Goal: Information Seeking & Learning: Compare options

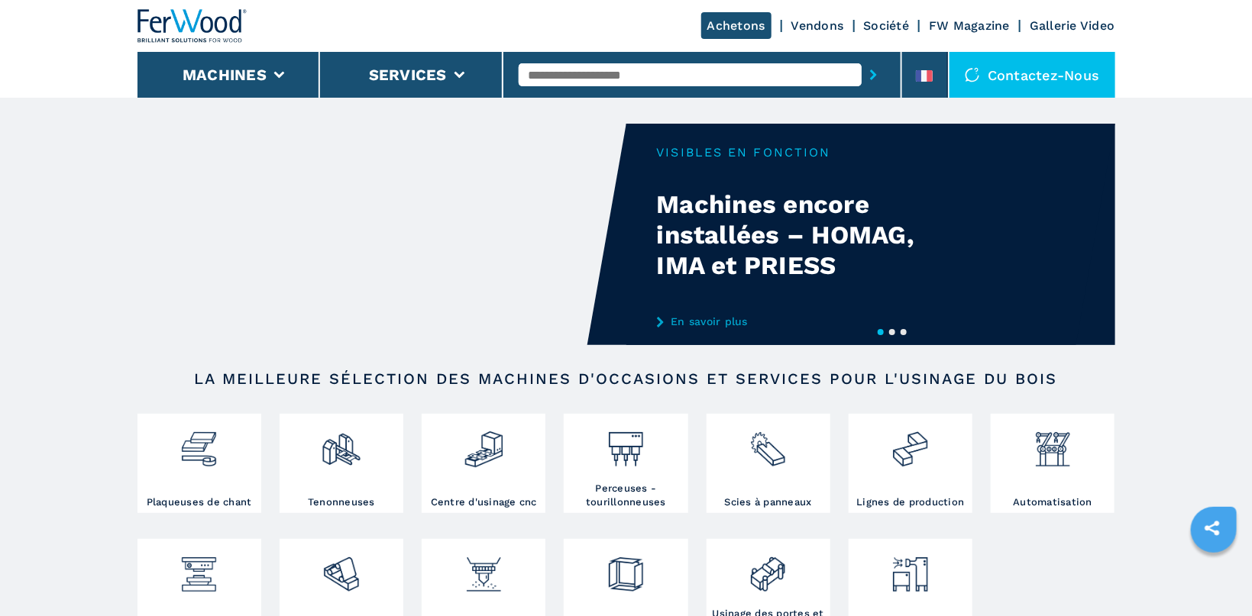
click at [564, 73] on input "text" at bounding box center [690, 74] width 343 height 23
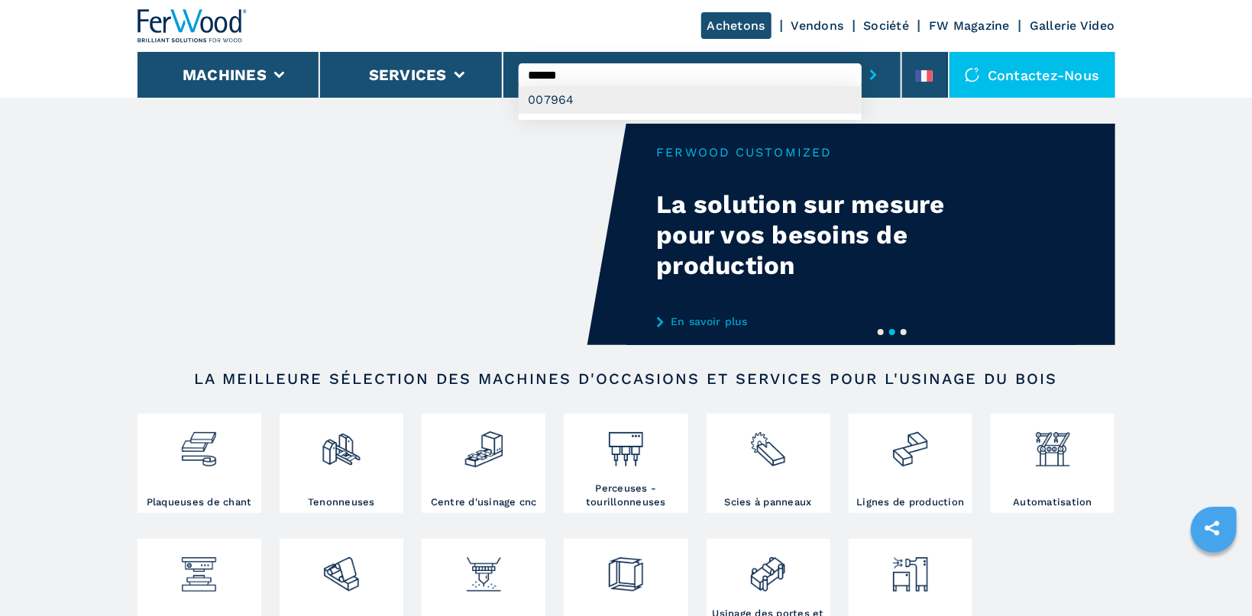
type input "******"
click at [577, 99] on div "007964" at bounding box center [690, 99] width 343 height 27
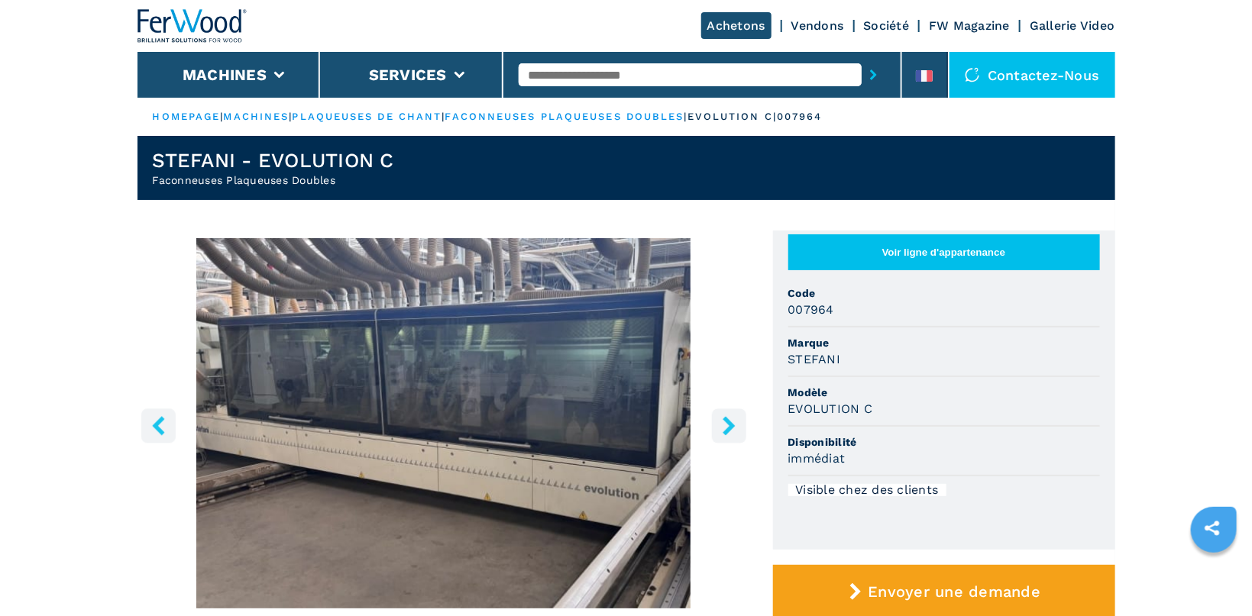
click at [728, 422] on icon "right-button" at bounding box center [728, 425] width 12 height 19
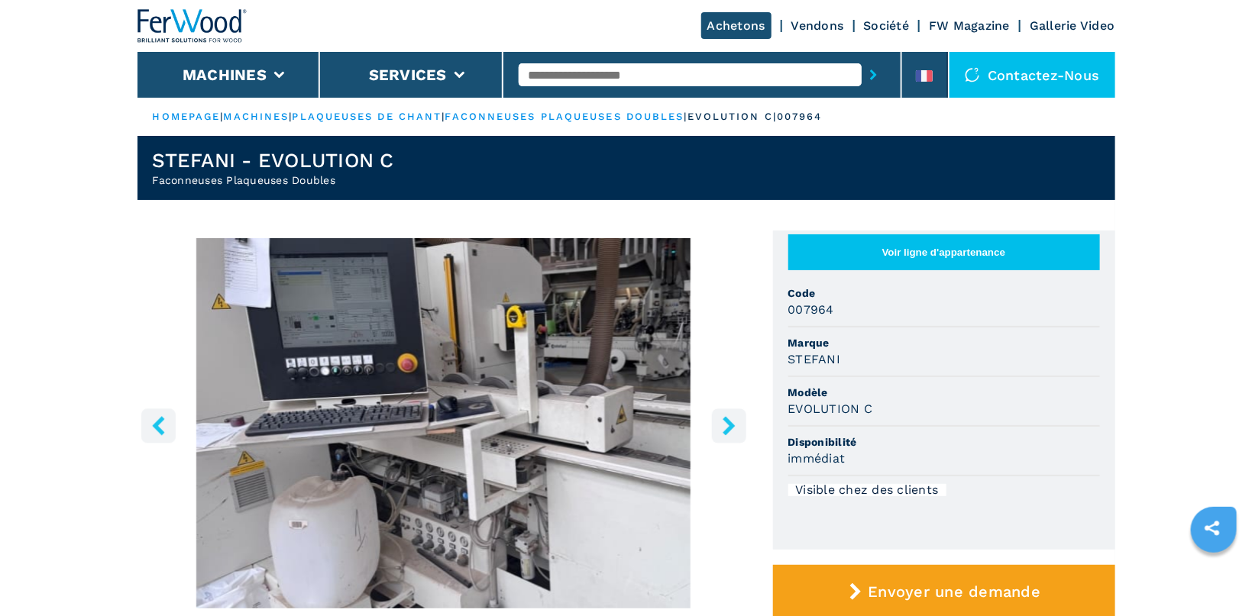
click at [728, 422] on icon "right-button" at bounding box center [728, 425] width 12 height 19
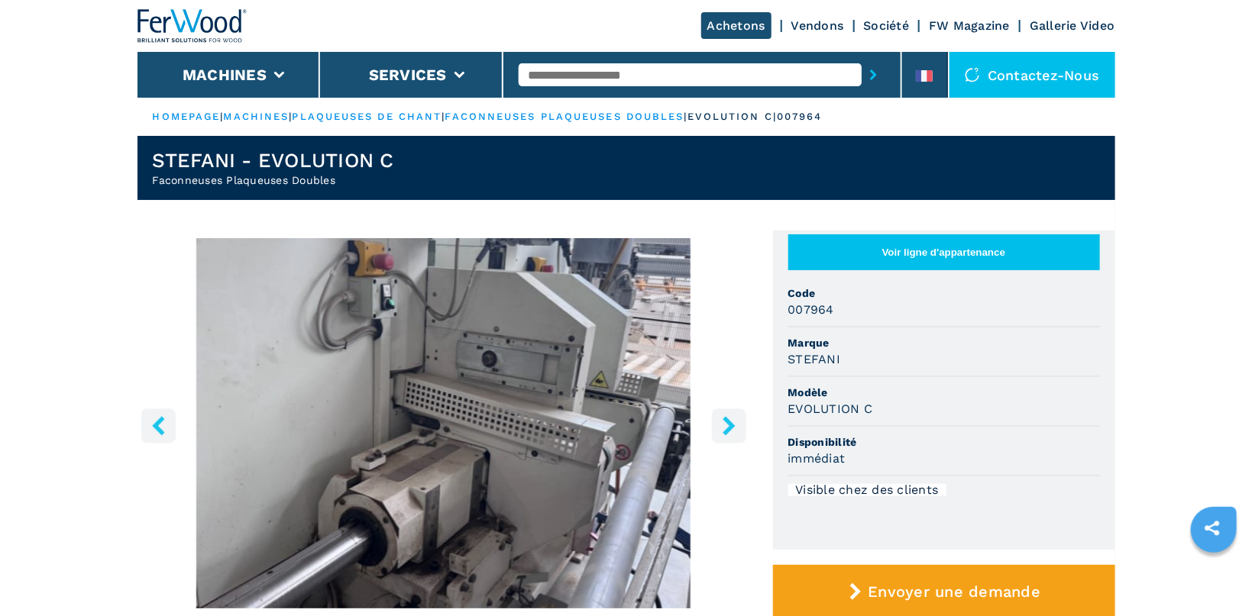
click at [728, 422] on icon "right-button" at bounding box center [728, 425] width 12 height 19
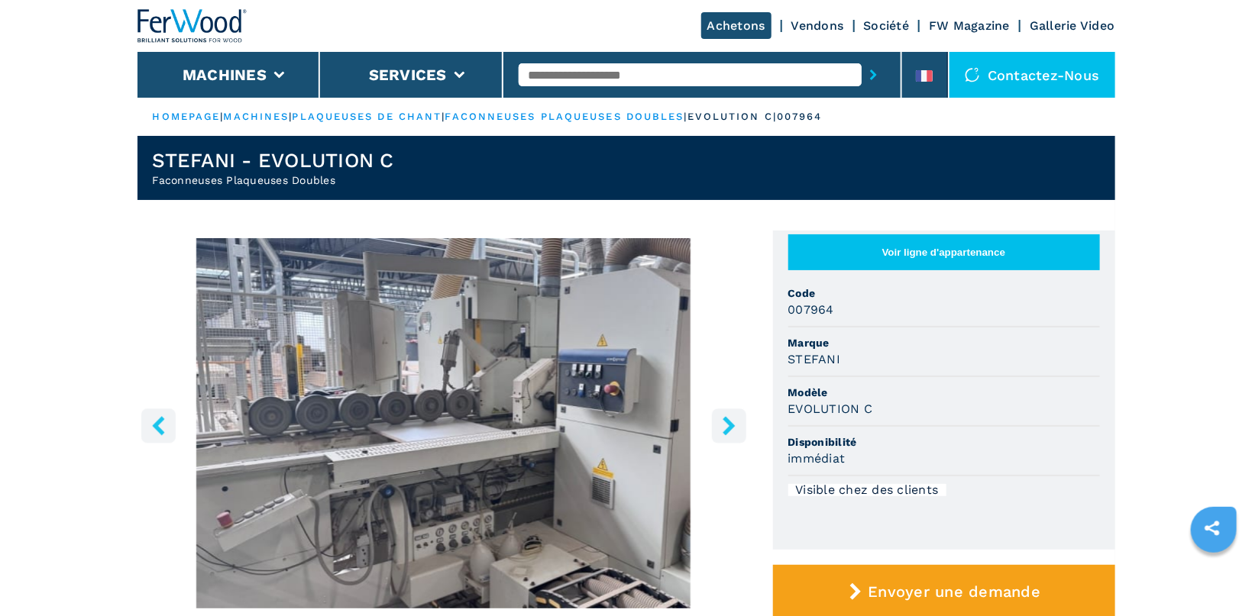
click at [728, 422] on icon "right-button" at bounding box center [728, 425] width 12 height 19
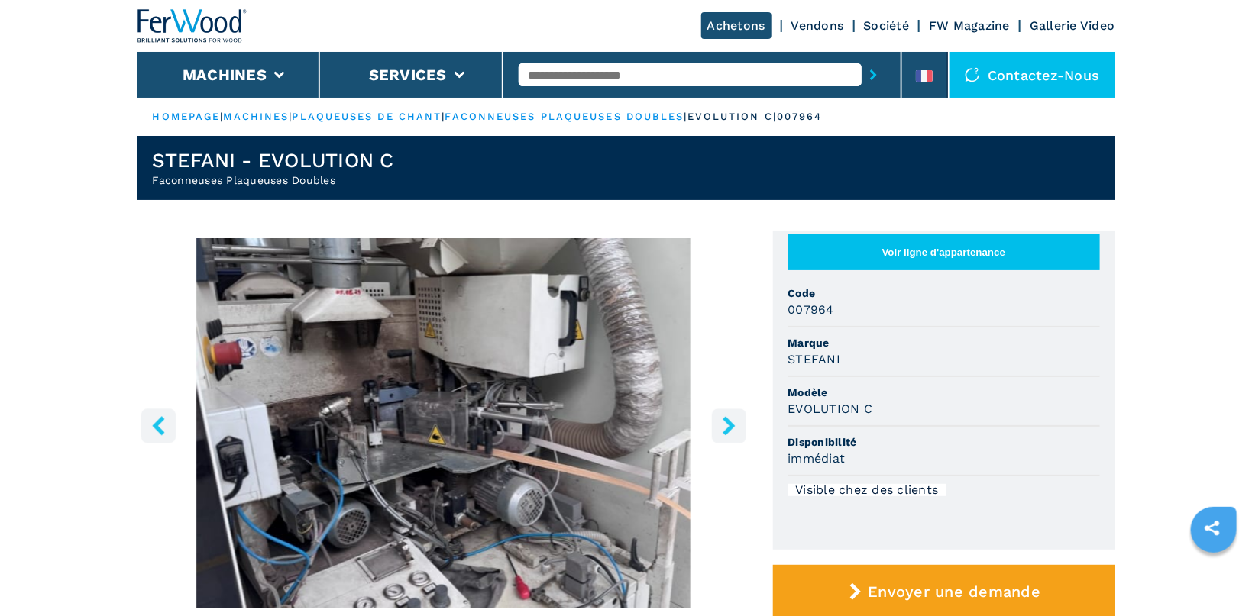
click at [728, 422] on icon "right-button" at bounding box center [728, 425] width 12 height 19
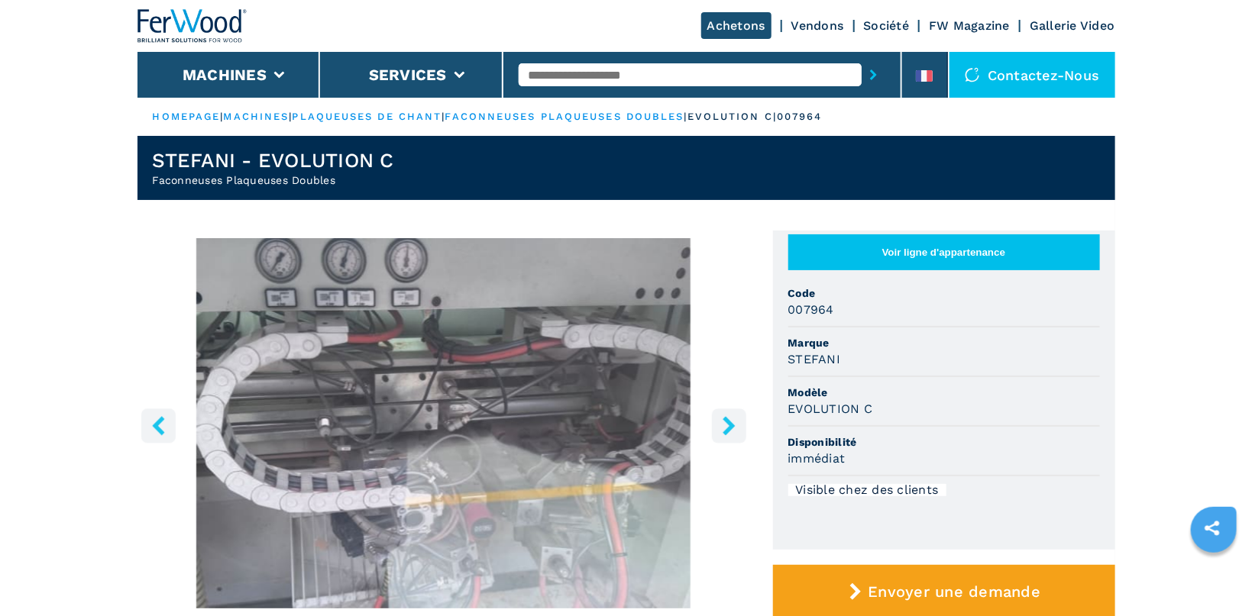
click at [728, 422] on icon "right-button" at bounding box center [728, 425] width 12 height 19
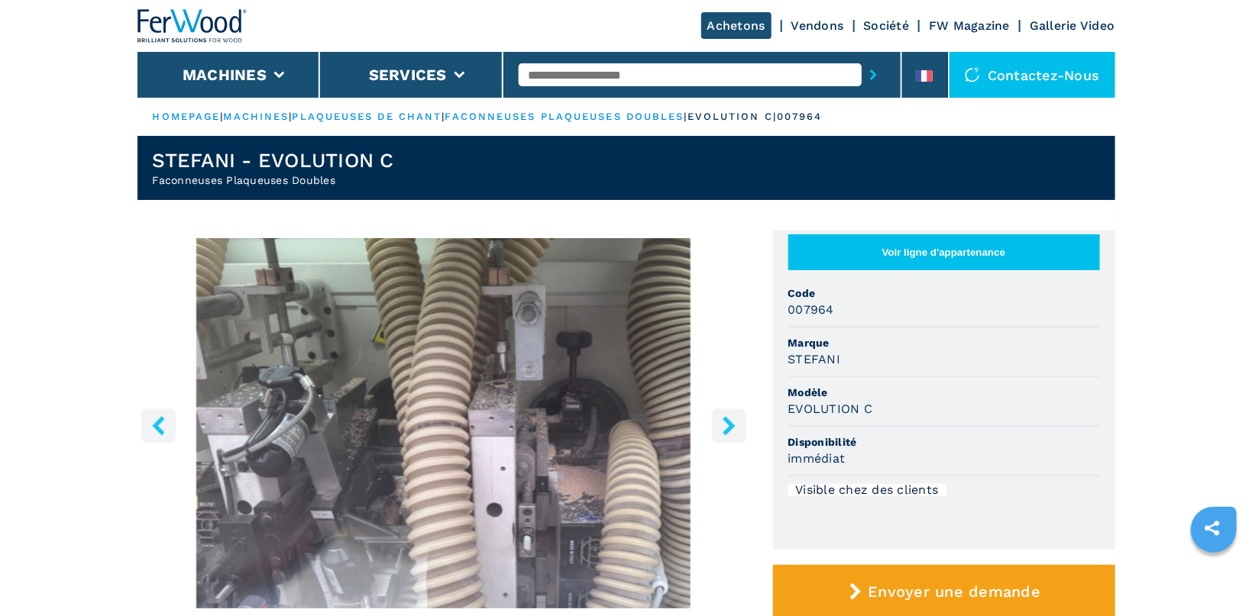
click at [728, 422] on icon "right-button" at bounding box center [728, 425] width 12 height 19
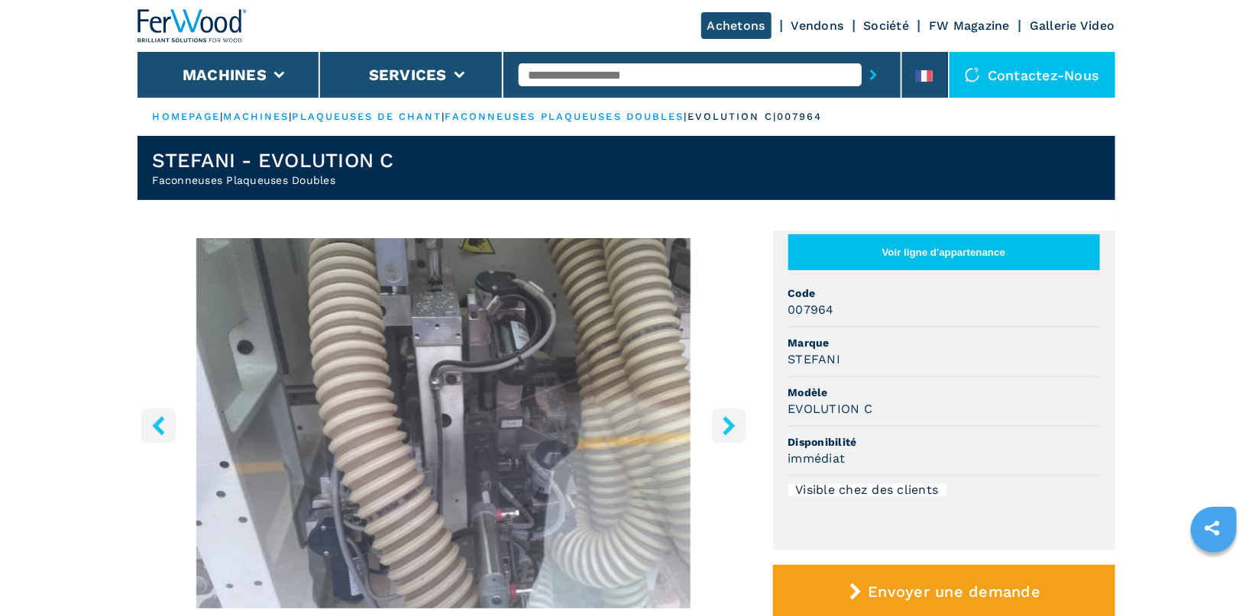
click at [728, 422] on icon "right-button" at bounding box center [728, 425] width 12 height 19
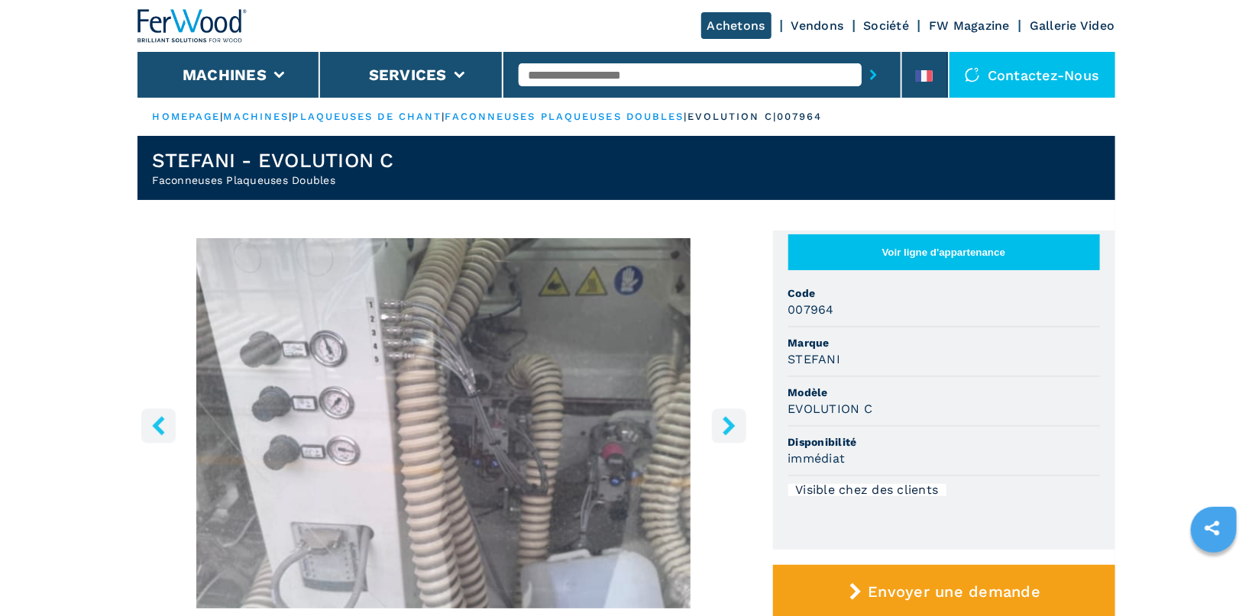
click at [728, 422] on icon "right-button" at bounding box center [728, 425] width 12 height 19
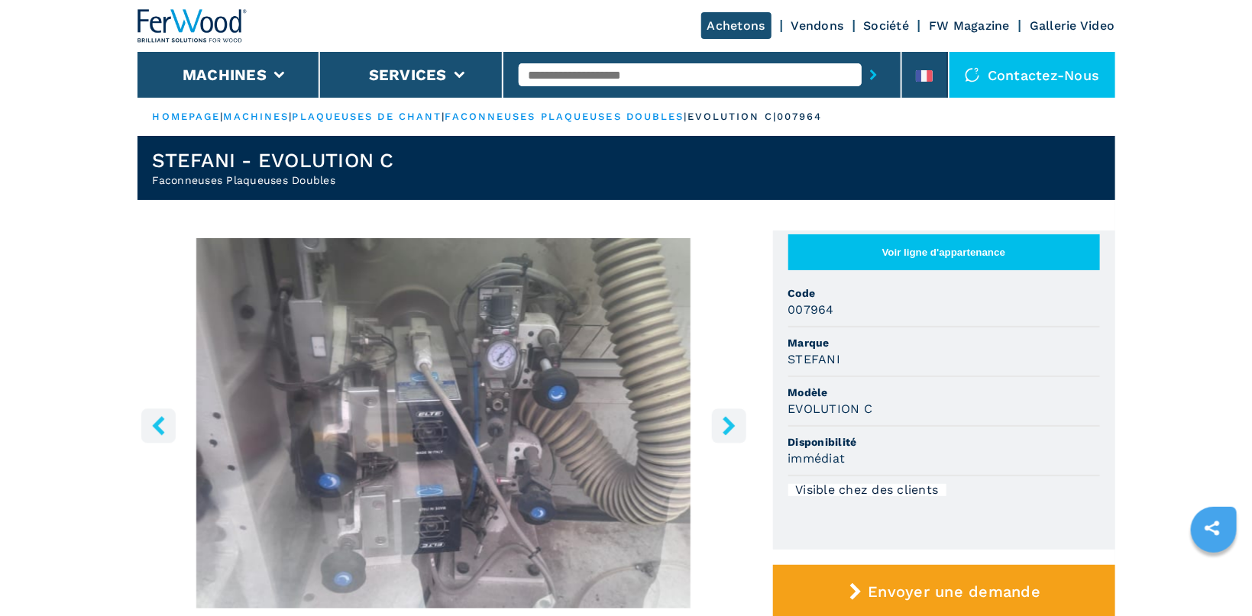
click at [728, 422] on icon "right-button" at bounding box center [728, 425] width 12 height 19
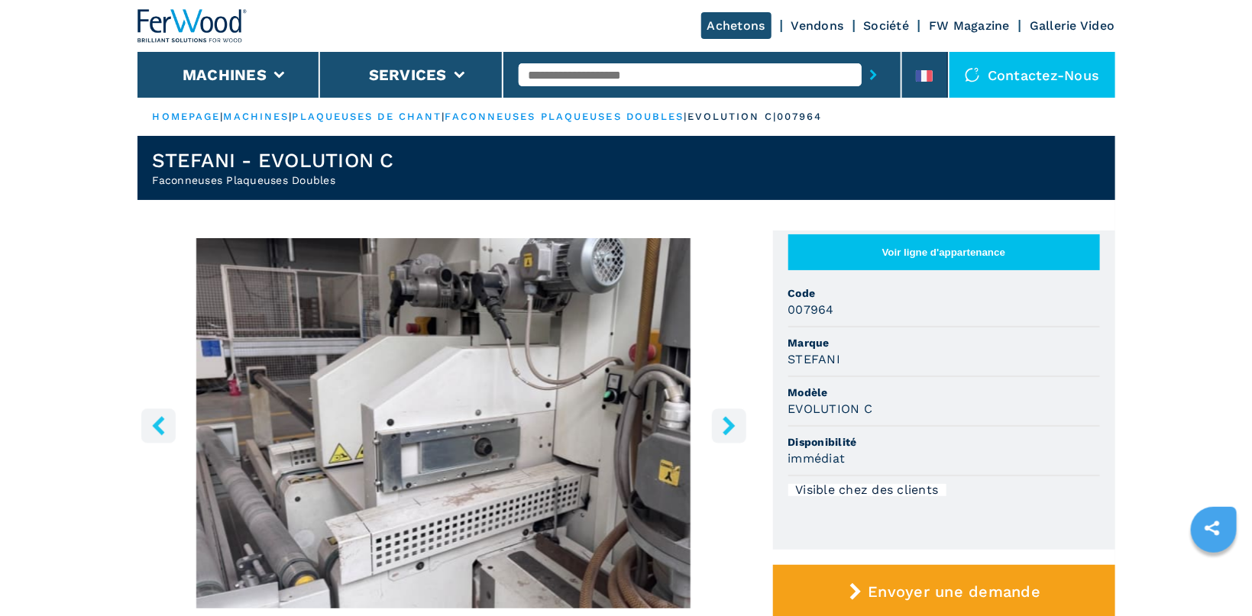
click at [728, 422] on icon "right-button" at bounding box center [728, 425] width 12 height 19
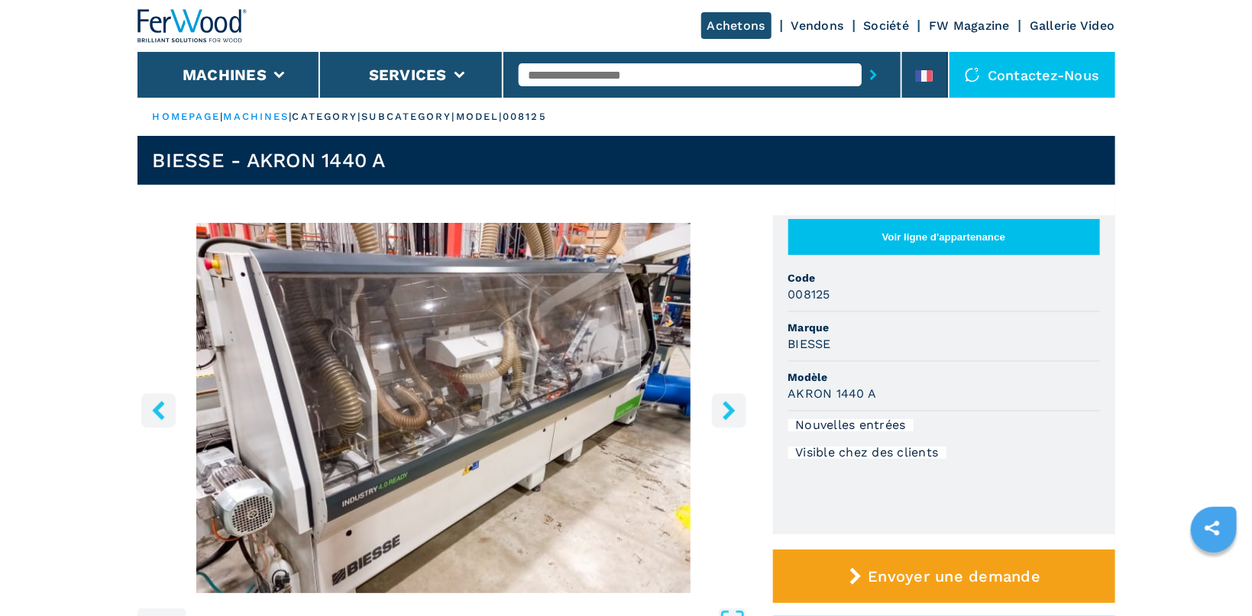
click at [602, 408] on button "right-button" at bounding box center [729, 410] width 34 height 34
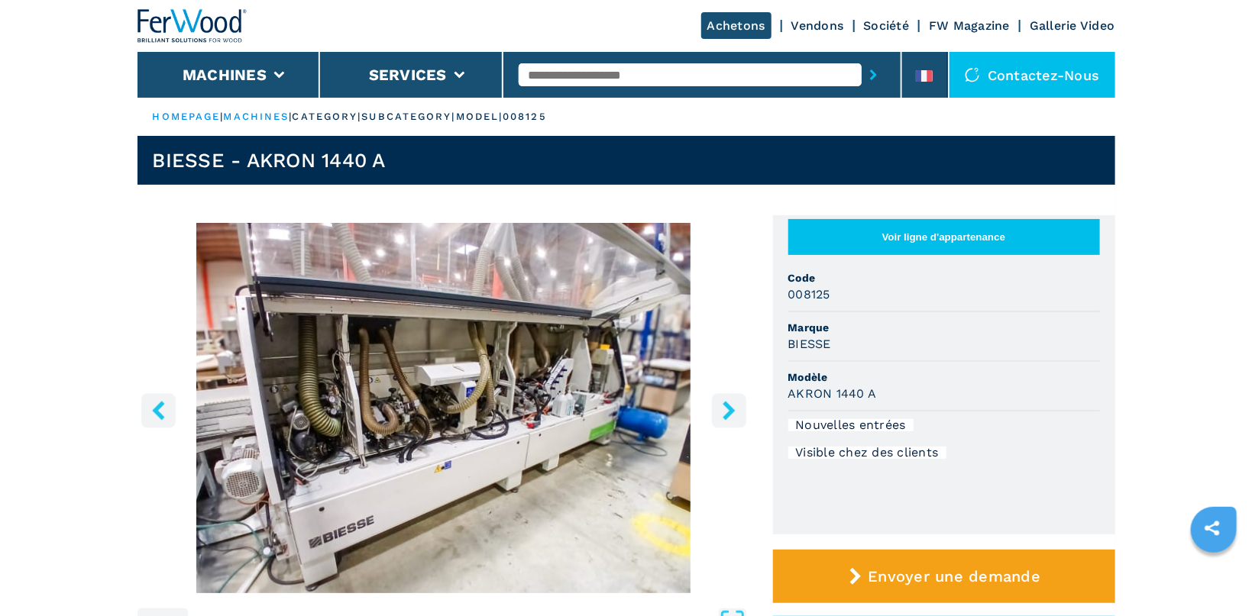
click at [602, 408] on button "right-button" at bounding box center [729, 410] width 34 height 34
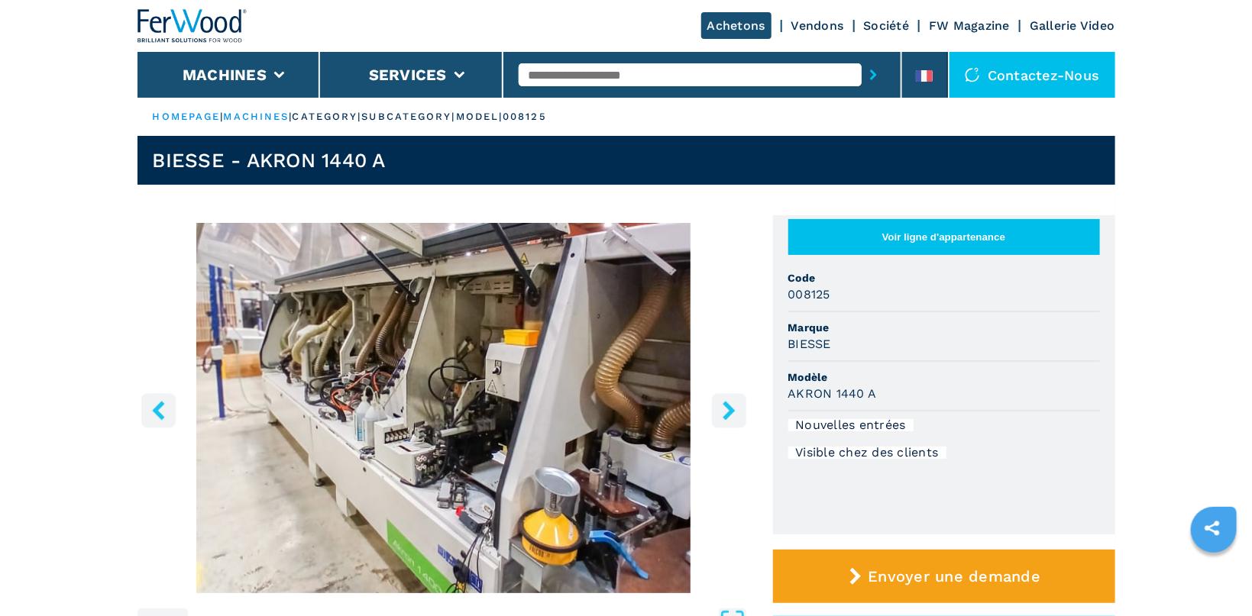
click at [602, 408] on button "right-button" at bounding box center [729, 410] width 34 height 34
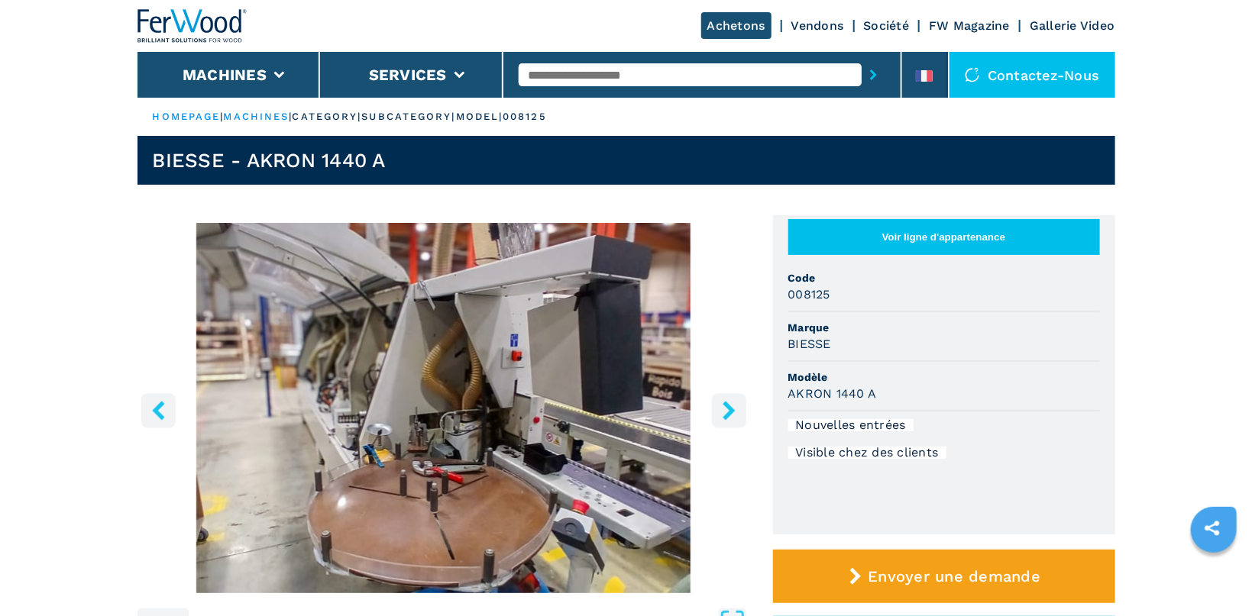
click at [602, 408] on button "right-button" at bounding box center [729, 410] width 34 height 34
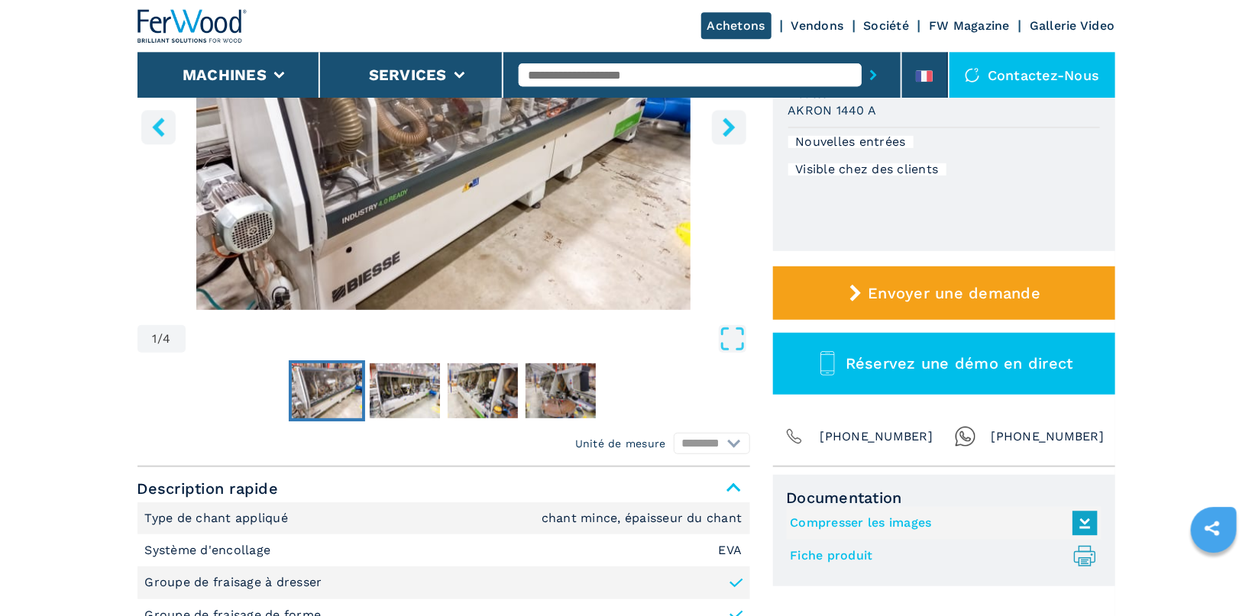
scroll to position [405, 0]
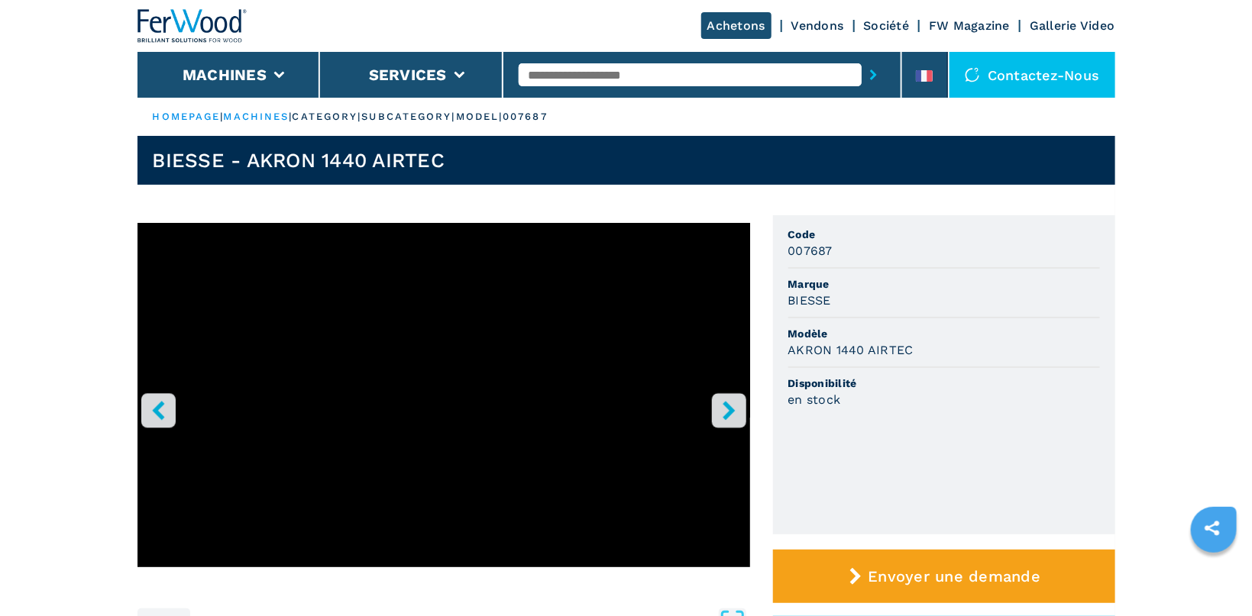
click at [739, 407] on button "right-button" at bounding box center [729, 410] width 34 height 34
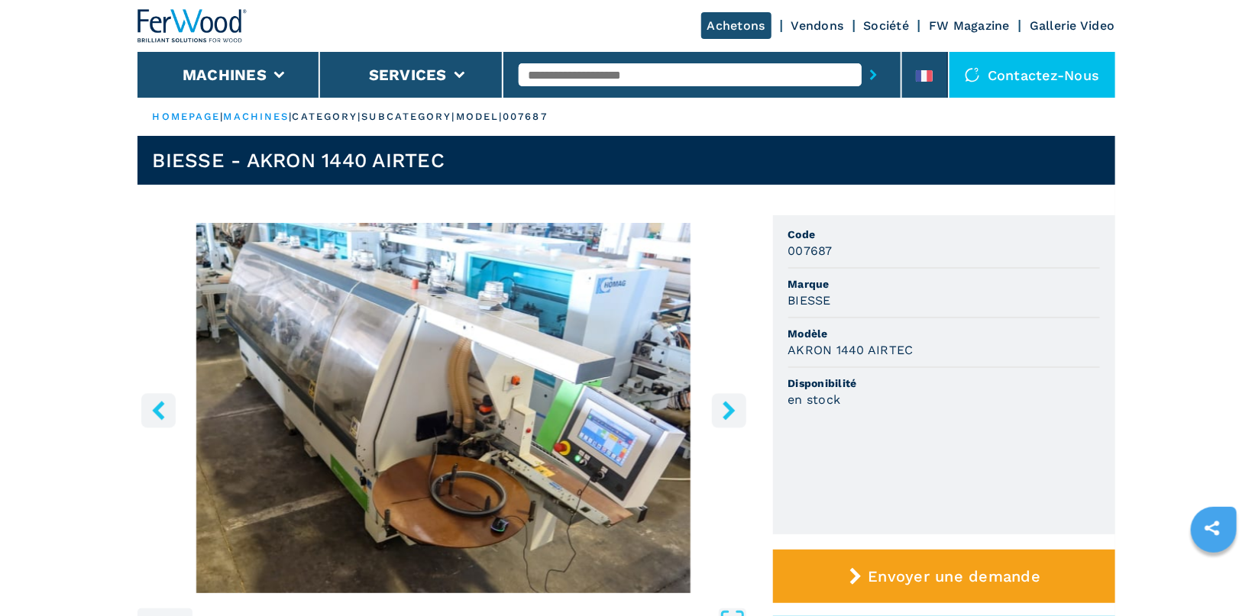
click at [739, 407] on button "right-button" at bounding box center [729, 410] width 34 height 34
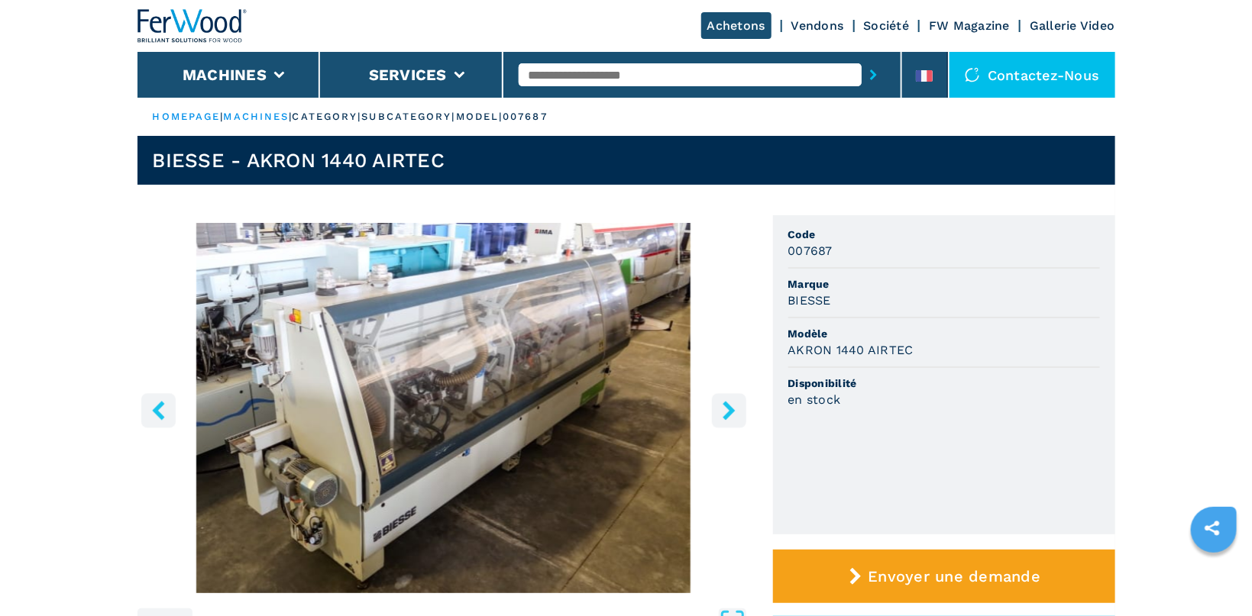
click at [739, 407] on button "right-button" at bounding box center [729, 410] width 34 height 34
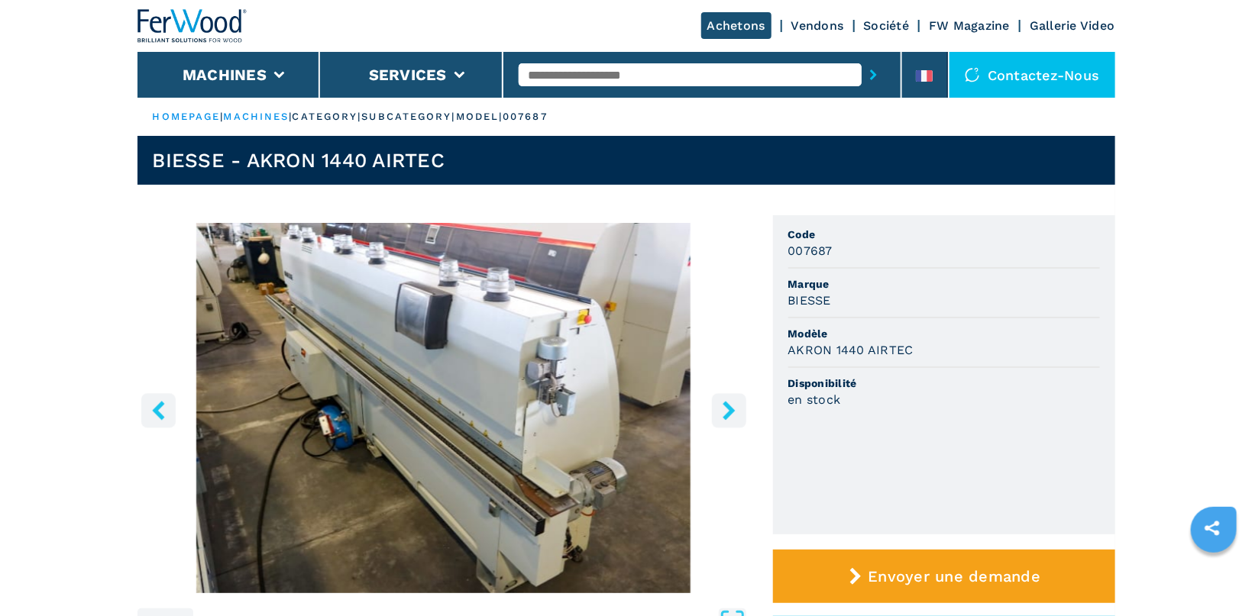
click at [739, 407] on button "right-button" at bounding box center [729, 410] width 34 height 34
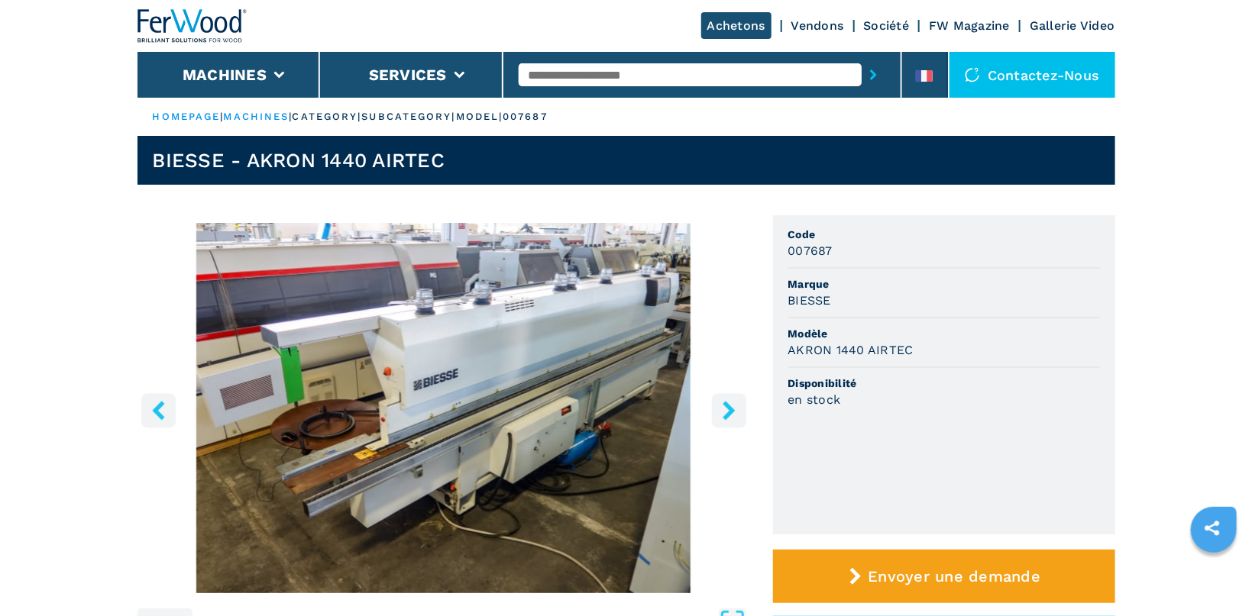
click at [739, 407] on button "right-button" at bounding box center [729, 410] width 34 height 34
